Goal: Browse casually

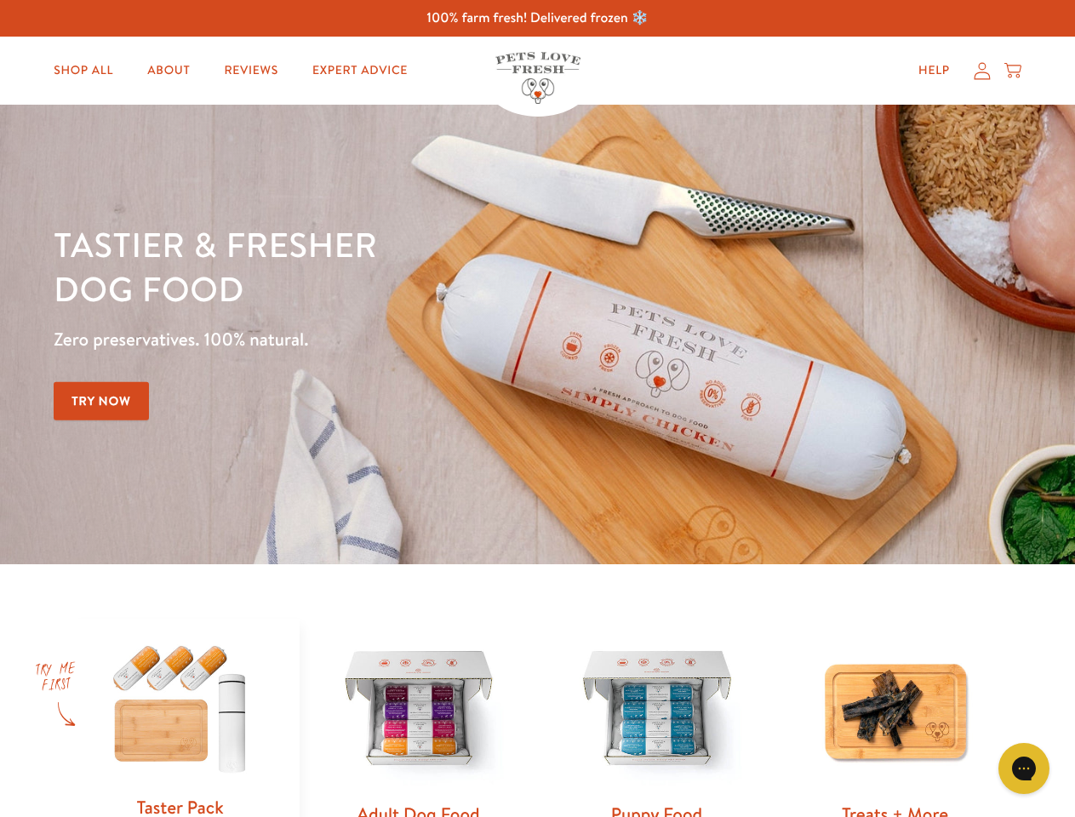
click at [537, 409] on div "Tastier & fresher dog food Zero preservatives. 100% natural. Try Now" at bounding box center [376, 334] width 645 height 225
click at [1024, 769] on icon "Gorgias live chat" at bounding box center [1024, 768] width 16 height 16
